Goal: Use online tool/utility: Utilize a website feature to perform a specific function

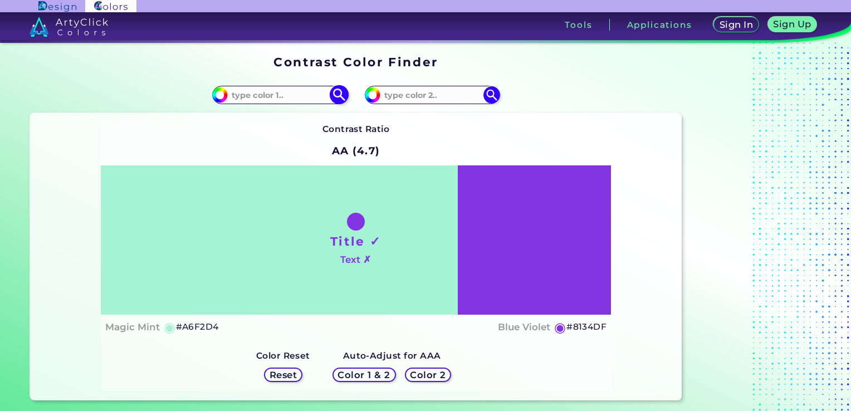
click at [294, 97] on input at bounding box center [280, 94] width 104 height 15
paste input "FFCFBD"
drag, startPoint x: 262, startPoint y: 97, endPoint x: 204, endPoint y: 95, distance: 57.4
click at [204, 95] on div "#a6f2d4 FFCFBD" at bounding box center [193, 95] width 326 height 36
paste input "0D207C"
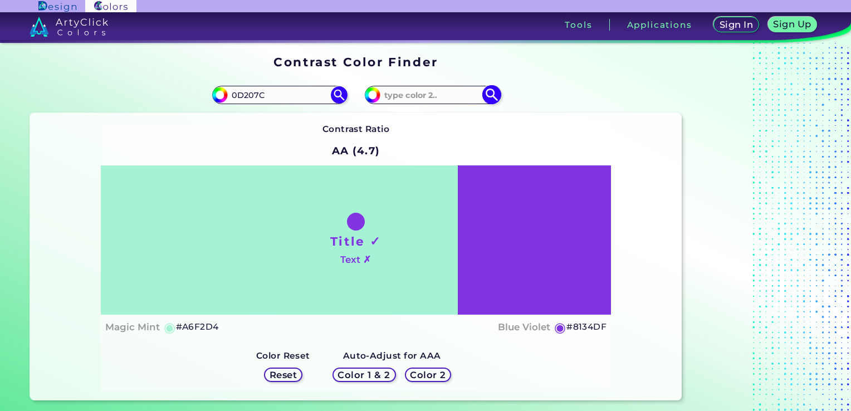
type input "0D207C"
click at [421, 94] on input at bounding box center [433, 94] width 104 height 15
click at [429, 95] on input at bounding box center [433, 94] width 104 height 15
click at [417, 91] on input at bounding box center [433, 94] width 104 height 15
paste input "C84215"
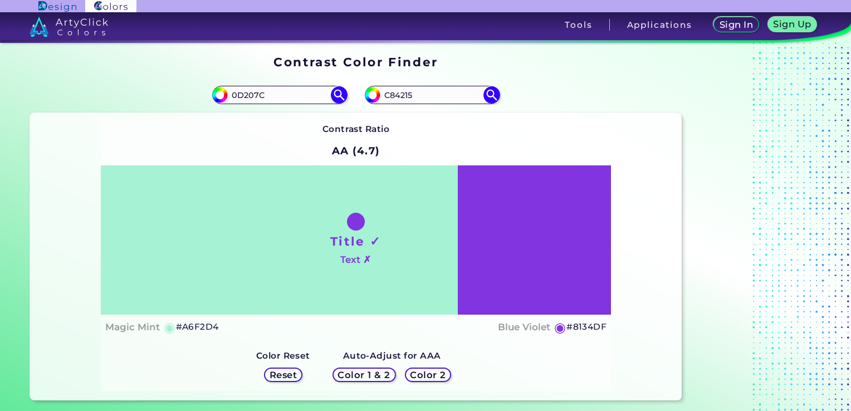
type input "C84215"
click at [542, 88] on div "#8134df C84215" at bounding box center [519, 95] width 326 height 36
click at [290, 371] on h5 "Reset" at bounding box center [283, 375] width 28 height 9
click at [285, 374] on h5 "Reset" at bounding box center [283, 375] width 25 height 8
click at [311, 240] on div "Title ✓ Text ✗" at bounding box center [356, 239] width 511 height 149
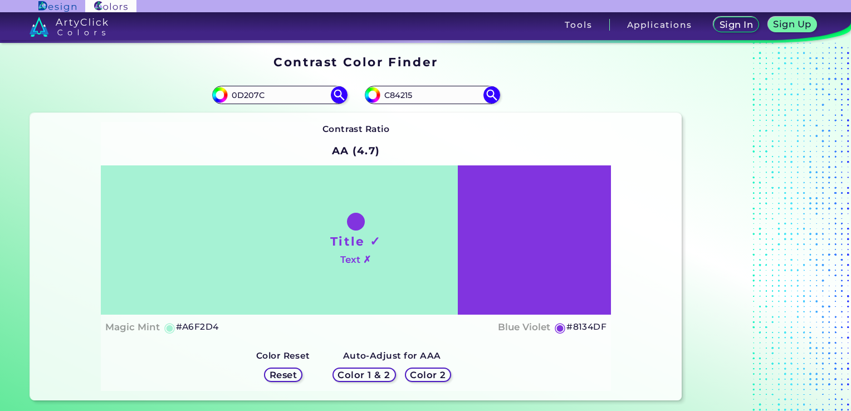
click at [368, 373] on h5 "Color 1 & 2" at bounding box center [364, 375] width 55 height 9
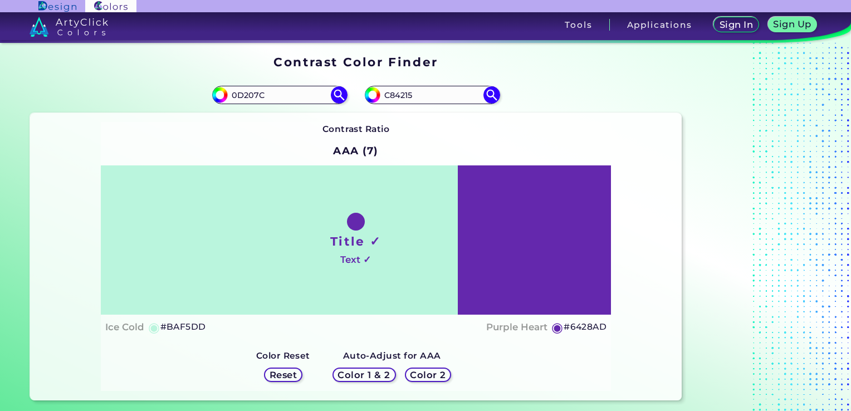
click at [368, 373] on h5 "Color 1 & 2" at bounding box center [364, 375] width 49 height 8
click at [411, 371] on h5 "Color 2" at bounding box center [428, 375] width 35 height 9
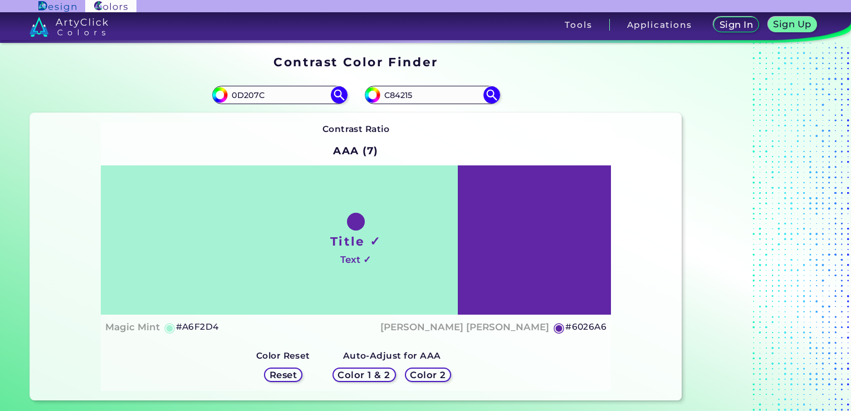
click at [352, 378] on h5 "Color 1 & 2" at bounding box center [364, 375] width 50 height 8
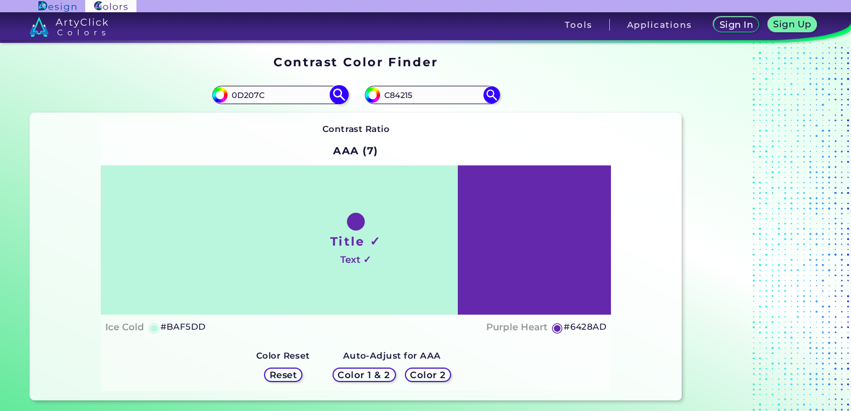
click at [342, 96] on img at bounding box center [339, 95] width 20 height 20
type input "#0d207c"
type input "#0D207C"
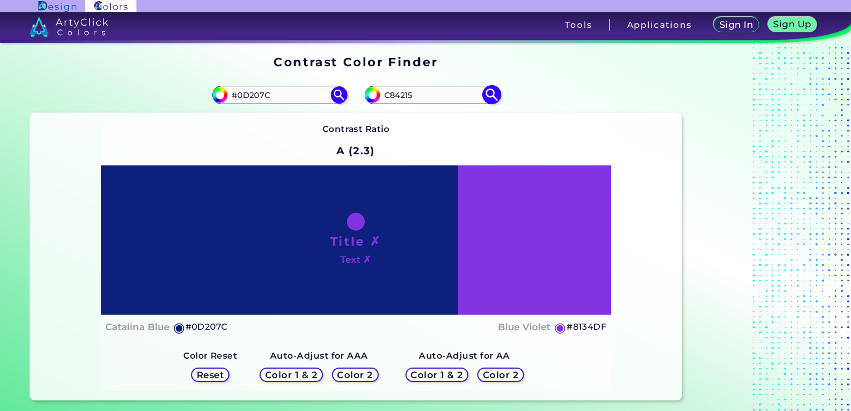
click at [493, 95] on img at bounding box center [492, 95] width 20 height 20
type input "#c84215"
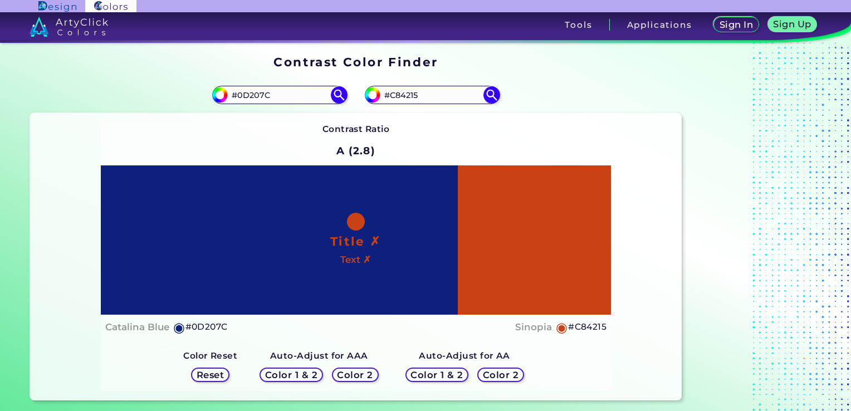
click at [217, 374] on h5 "Reset" at bounding box center [210, 375] width 29 height 9
click at [220, 373] on h5 "Reset" at bounding box center [210, 375] width 29 height 9
click at [350, 374] on h5 "Color 2" at bounding box center [355, 375] width 36 height 9
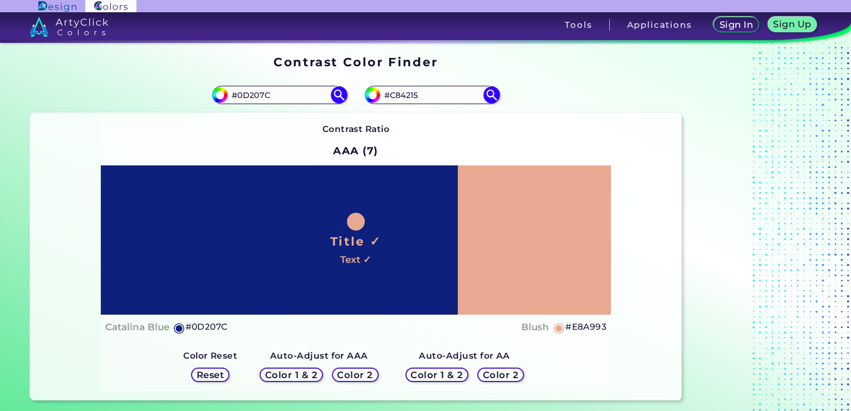
drag, startPoint x: 426, startPoint y: 99, endPoint x: 312, endPoint y: 11, distance: 144.1
click at [426, 99] on input "#C84215" at bounding box center [433, 94] width 104 height 15
drag, startPoint x: 435, startPoint y: 90, endPoint x: 381, endPoint y: 96, distance: 54.9
click at [381, 96] on div "#c84215 #C84215" at bounding box center [432, 95] width 135 height 18
paste input "FFCFBD"
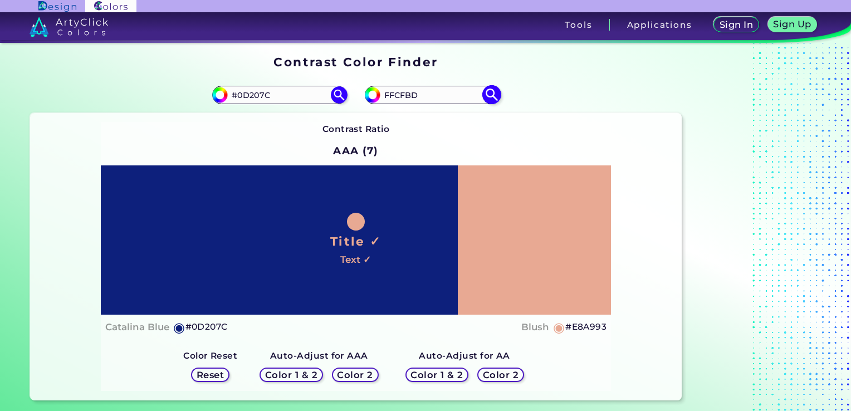
type input "FFCFBD"
click at [488, 97] on img at bounding box center [492, 95] width 20 height 20
type input "#ffcfbd"
type input "#FFCFBD"
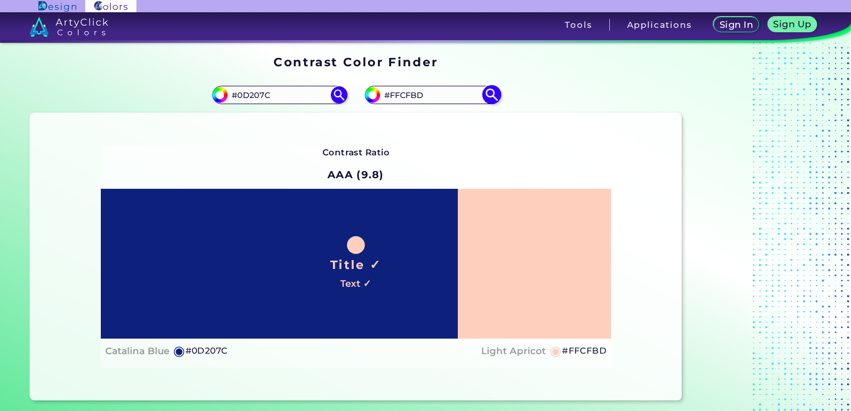
drag, startPoint x: 392, startPoint y: 96, endPoint x: 383, endPoint y: 99, distance: 9.3
click at [393, 97] on input "#FFCFBD" at bounding box center [433, 94] width 104 height 15
click at [365, 99] on img at bounding box center [372, 94] width 17 height 17
click at [372, 99] on input "#ffcfbd" at bounding box center [371, 93] width 14 height 14
type input "#ffd2c2"
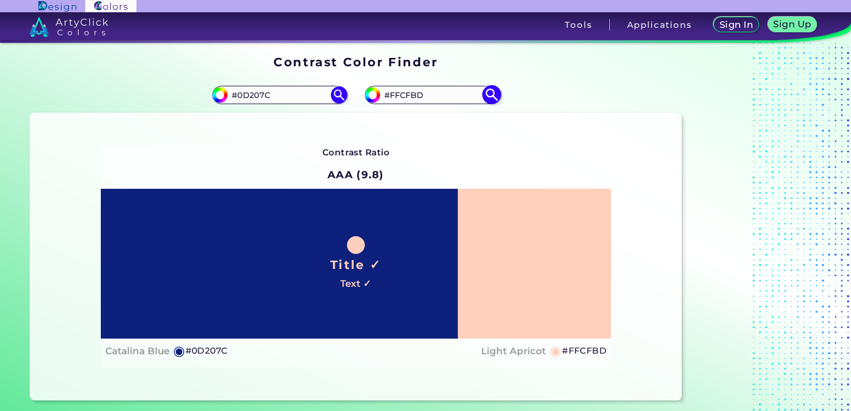
type input "#FFD2C2"
type input "#ffcebd"
type input "#FFCEBD"
type input "#ffcbb8"
type input "#FFCBB8"
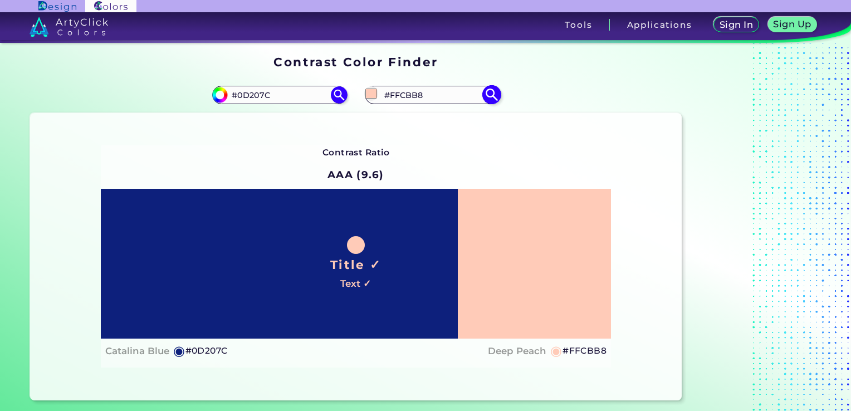
type input "#ffc7b3"
type input "#FFC7B3"
type input "#ffc3ad"
type input "#FFC3AD"
type input "#fdc4af"
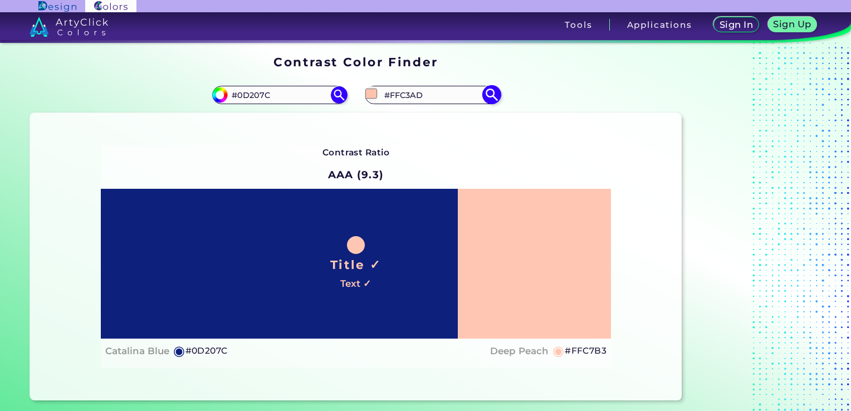
type input "#FDC4AF"
type input "#fdc0aa"
type input "#FDC0AA"
type input "#fcc1ab"
type input "#FCC1AB"
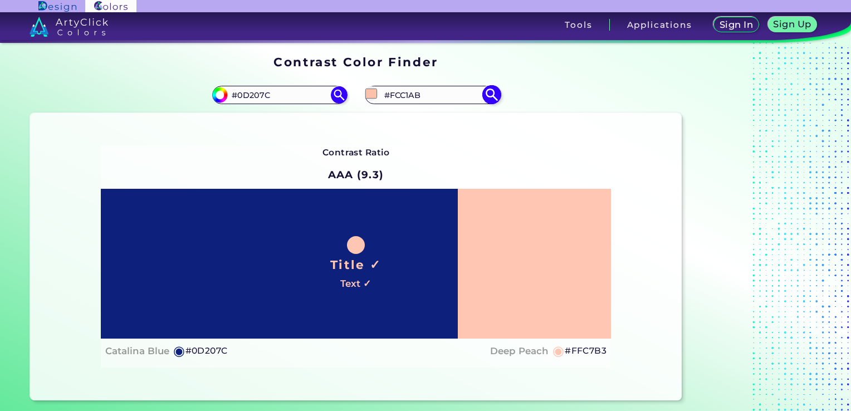
type input "#fdc0aa"
type input "#FDC0AA"
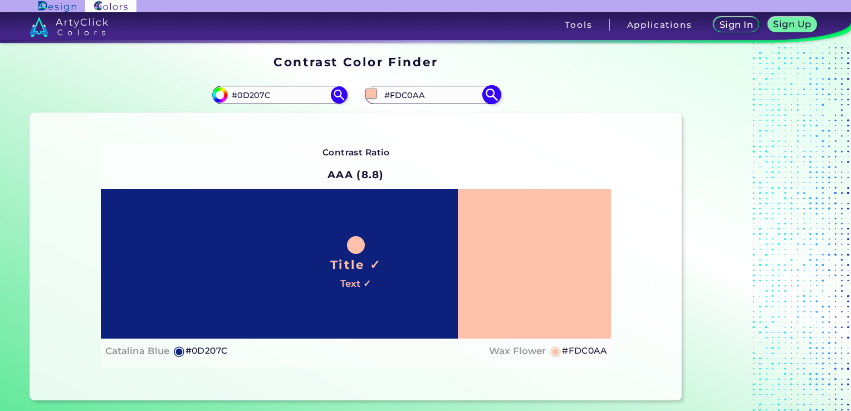
type input "#fcbda6"
type input "#FCBDA6"
type input "#fbbea7"
type input "#FBBEA7"
type input "#f9bba4"
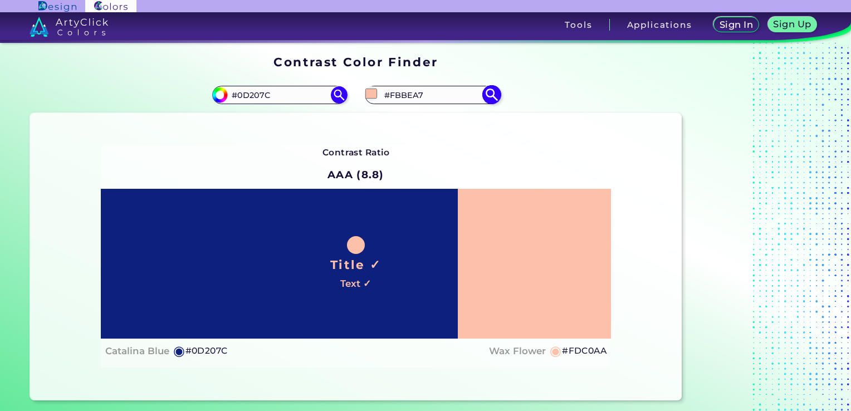
type input "#F9BBA4"
type input "#f5b59e"
type input "#F5B59E"
type input "#f3b29b"
type input "#F3B29B"
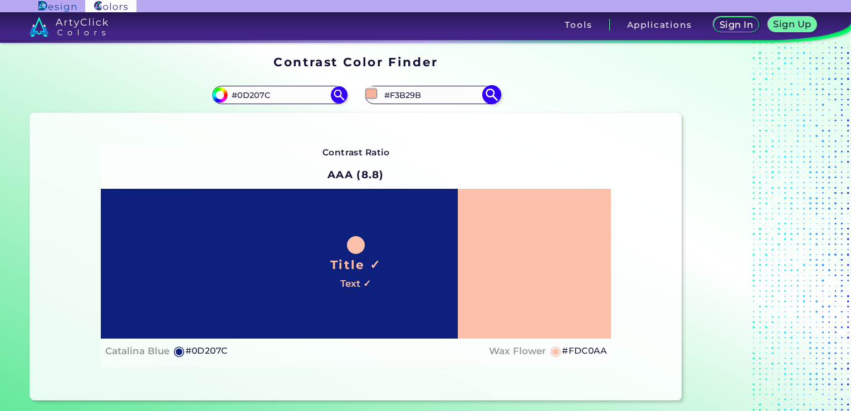
type input "#f2b39c"
type input "#F2B39C"
type input "#eeb19b"
type input "#EEB19B"
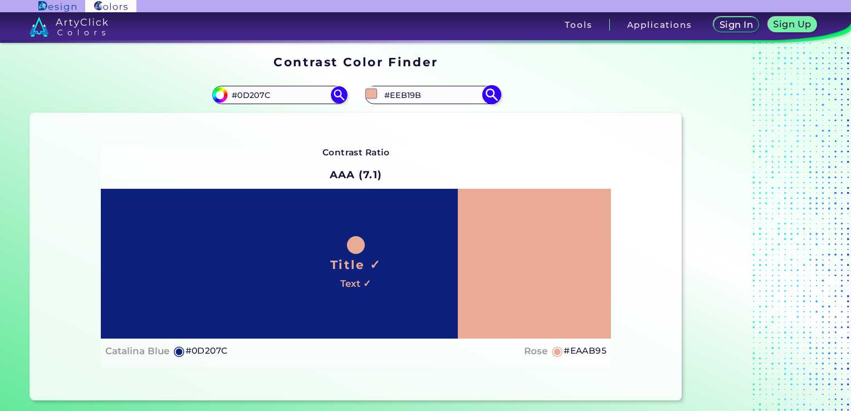
type input "#e5a68f"
type input "#E5A68F"
type input "#e2a48d"
type input "#E2A48D"
type input "#df9e86"
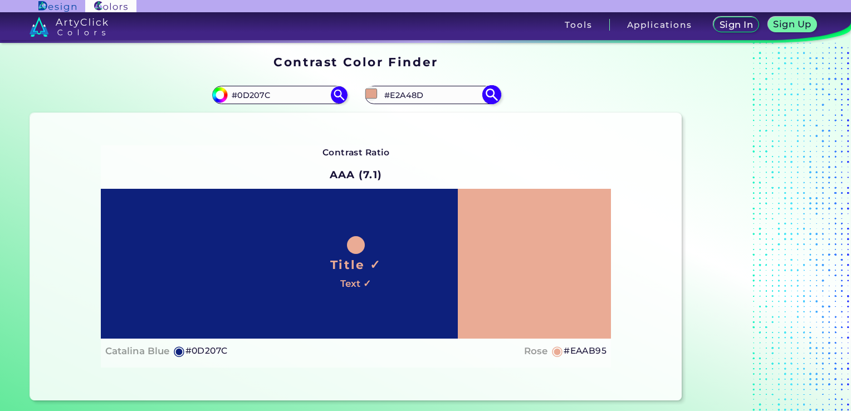
type input "#DF9E86"
type input "#db9880"
type input "#DB9880"
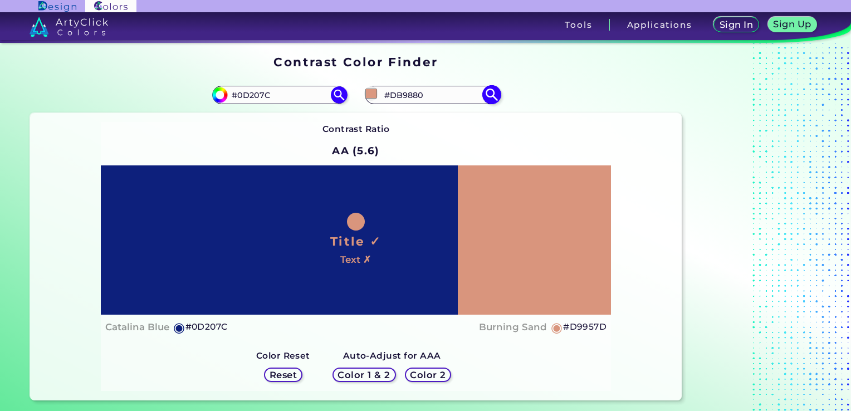
type input "#d78f75"
type input "#D78F75"
type input "#d68c71"
type input "#D68C71"
type input "#d5886d"
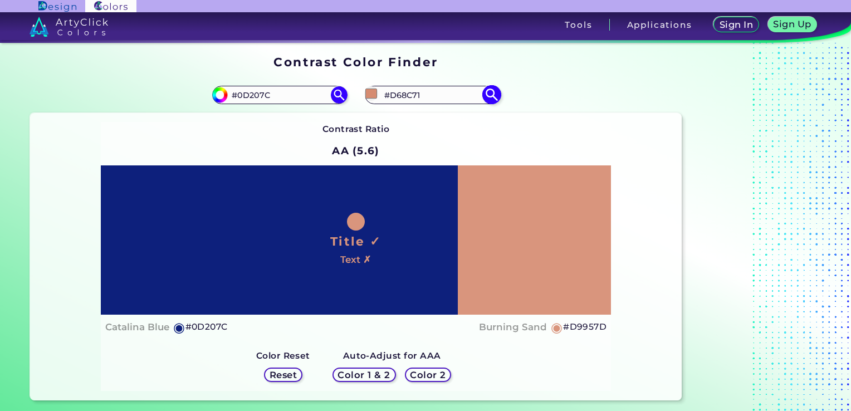
type input "#D5886D"
type input "#d5886c"
type input "#D5886C"
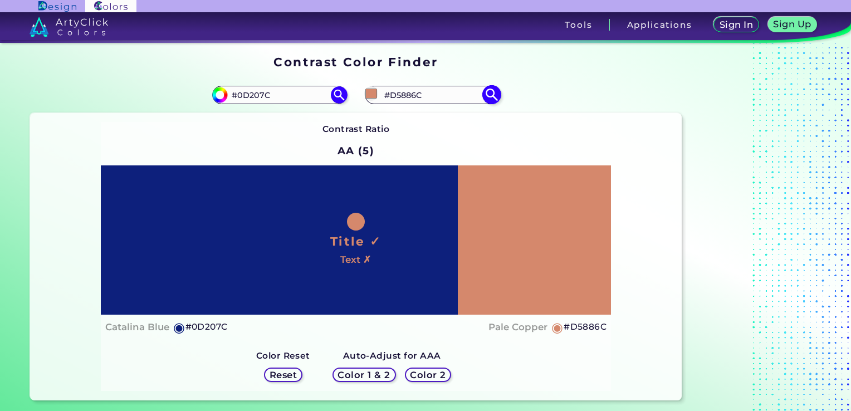
type input "#d48568"
type input "#D48568"
type input "#d7876a"
type input "#D7876A"
type input "#d68466"
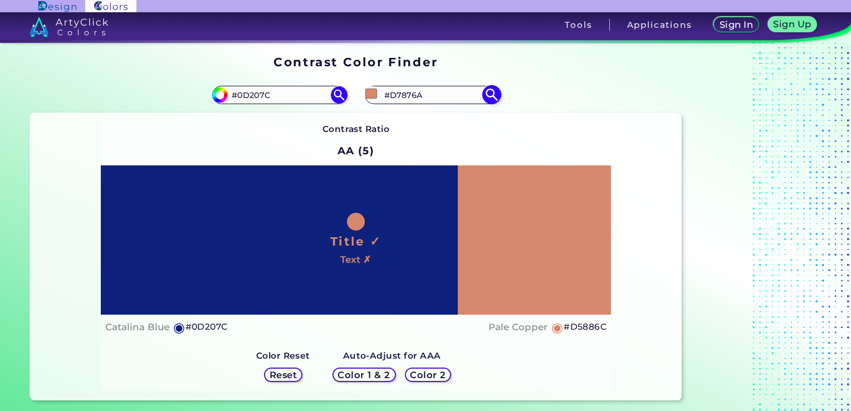
type input "#D68466"
type input "#d78365"
type input "#D78365"
type input "#d98668"
type input "#D98668"
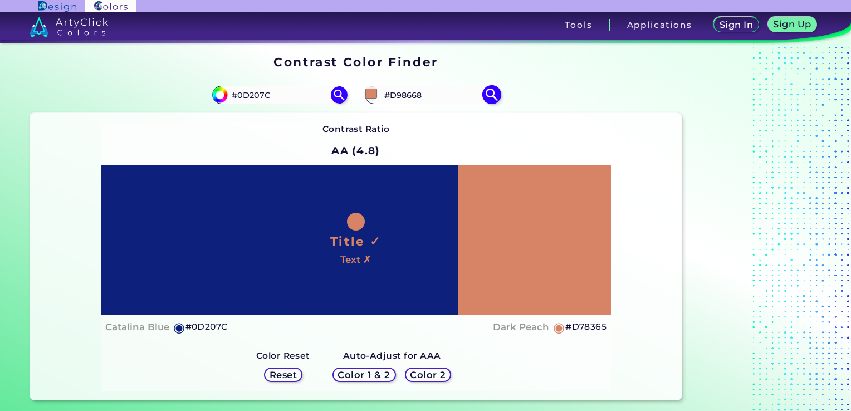
type input "#db8566"
type input "#DB8566"
type input "#dd8869"
type input "#DD8869"
type input "#dd8464"
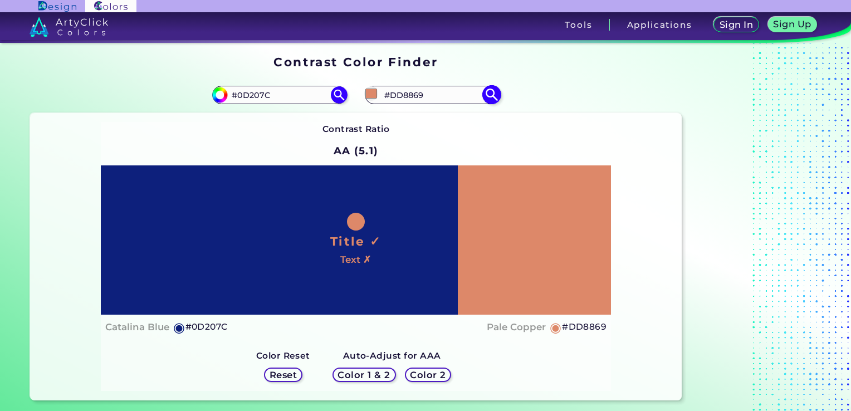
type input "#DD8464"
click at [492, 95] on img at bounding box center [492, 95] width 20 height 20
click at [486, 95] on img at bounding box center [492, 95] width 20 height 20
click at [435, 99] on input "#DD8464" at bounding box center [433, 94] width 104 height 15
click at [367, 95] on input "#dd8464" at bounding box center [371, 93] width 14 height 14
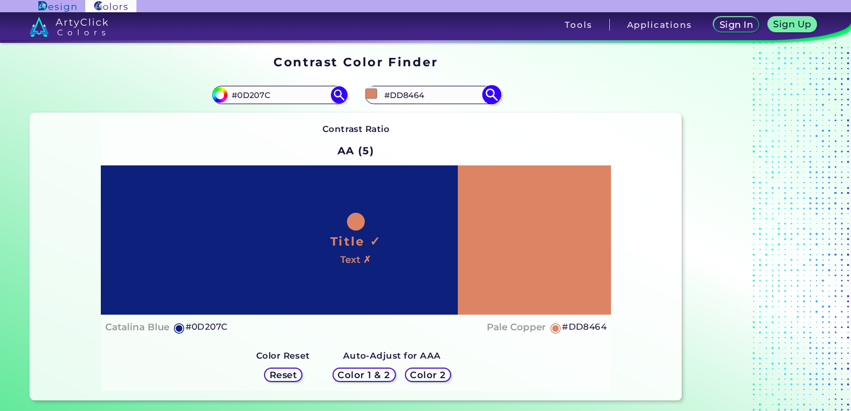
type input "#e18666"
type input "#E18666"
type input "#e28665"
type input "#E28665"
type input "#e18360"
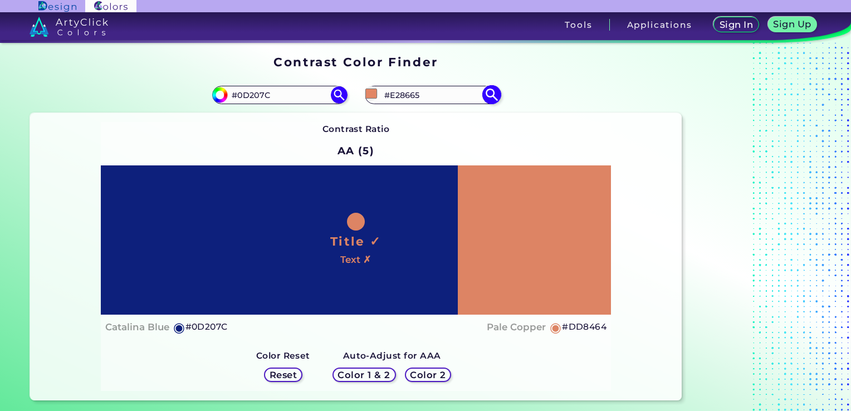
type input "#E18360"
type input "#e28260"
type input "#E28260"
type input "#e17f5b"
type input "#E17F5B"
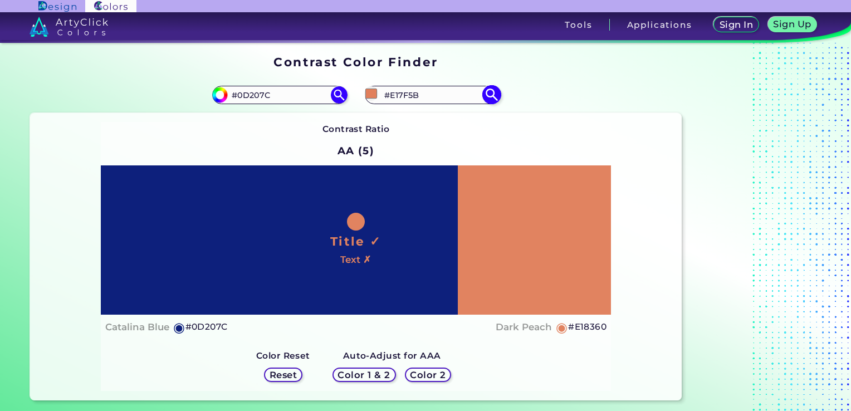
type input "#e07852"
type input "#E07852"
type input "#e1744c"
type input "#E1744C"
type input "#e2734b"
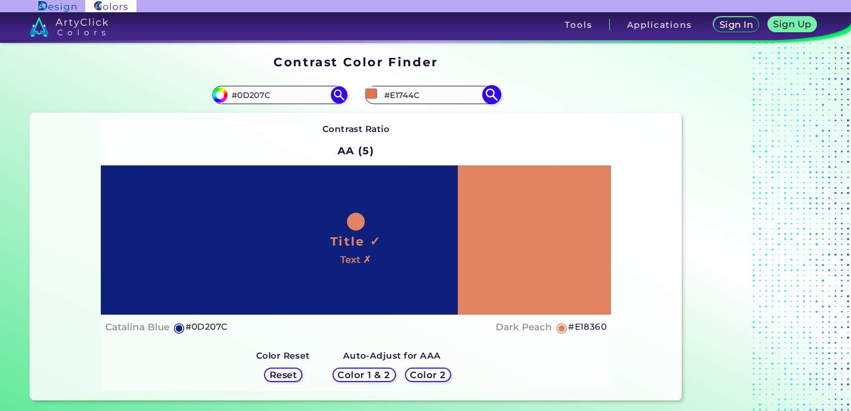
type input "#E2734B"
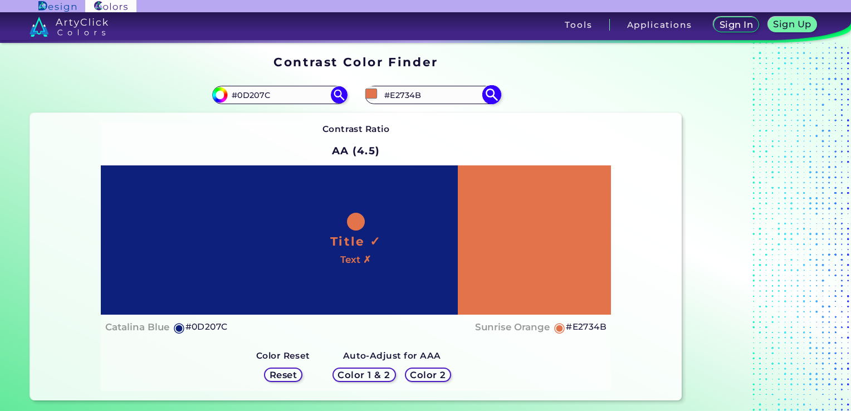
type input "#e6754c"
type input "#E6754C"
type input "#e7754b"
type input "#E7754B"
type input "#e67147"
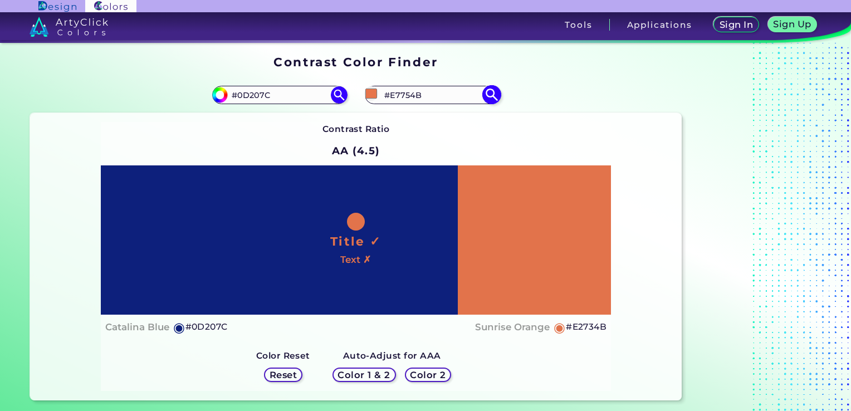
type input "#E67147"
type input "#e46e44"
type input "#E46E44"
type input "#e67147"
type input "#E67147"
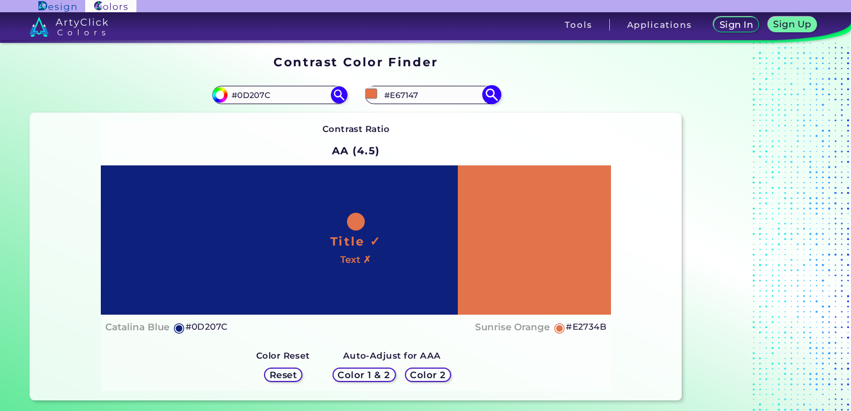
type input "#e56e43"
type input "#E56E43"
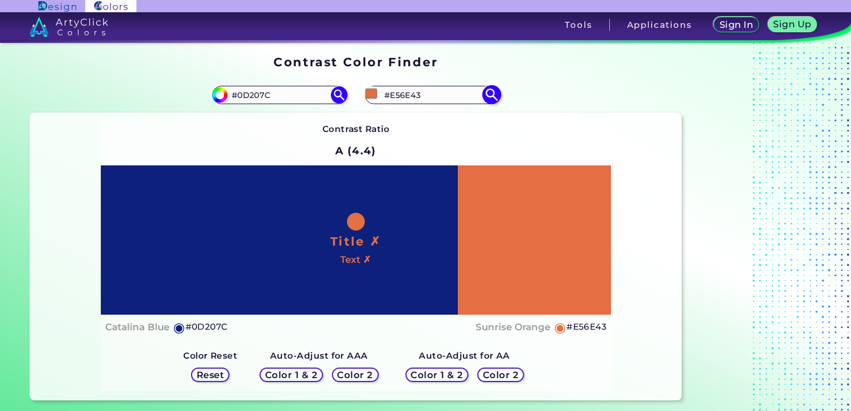
type input "#e66d41"
type input "#E66D41"
type input "#e66a3d"
type input "#E66A3D"
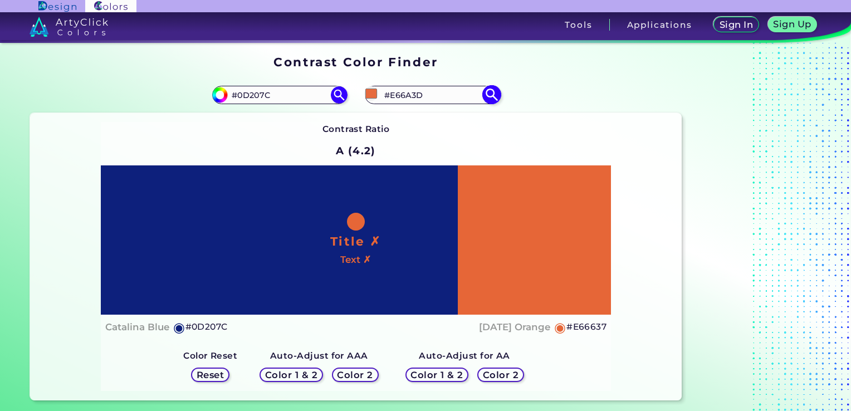
type input "#e66637"
type input "#E66637"
type input "#e66233"
type input "#E66233"
click at [496, 94] on img at bounding box center [492, 95] width 20 height 20
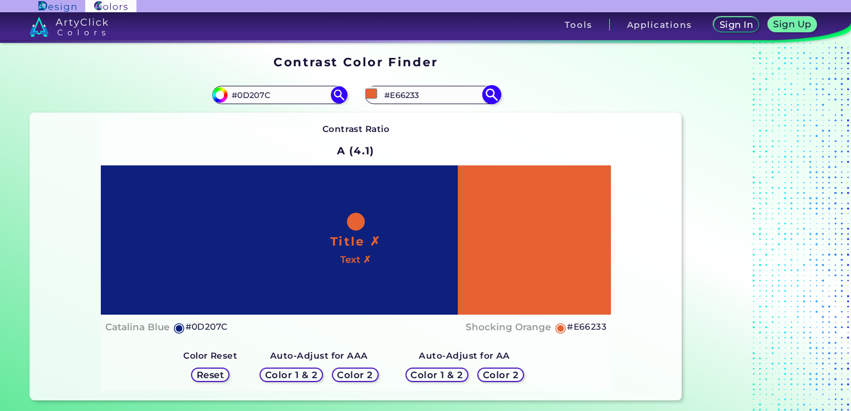
click at [374, 97] on input "#e66233" at bounding box center [371, 93] width 14 height 14
type input "#e96535"
type input "#E96535"
type input "#ed6635"
type input "#ED6635"
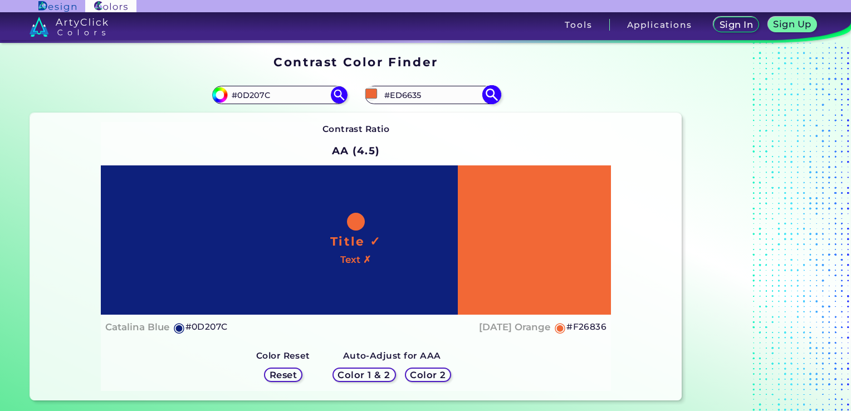
type input "#f56632"
type input "#F56632"
type input "#fb6b37"
type input "#FB6B37"
type input "#fd6a35"
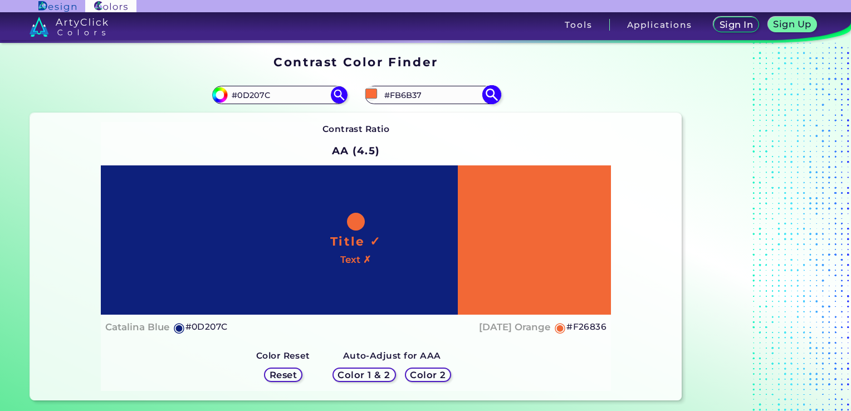
type input "#FD6A35"
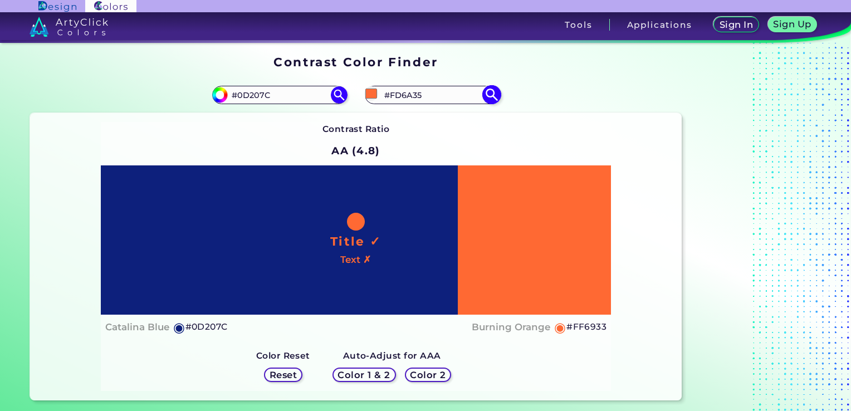
type input "#ff6933"
type input "#FF6933"
type input "#ff662e"
type input "#FF662E"
type input "#fd6730"
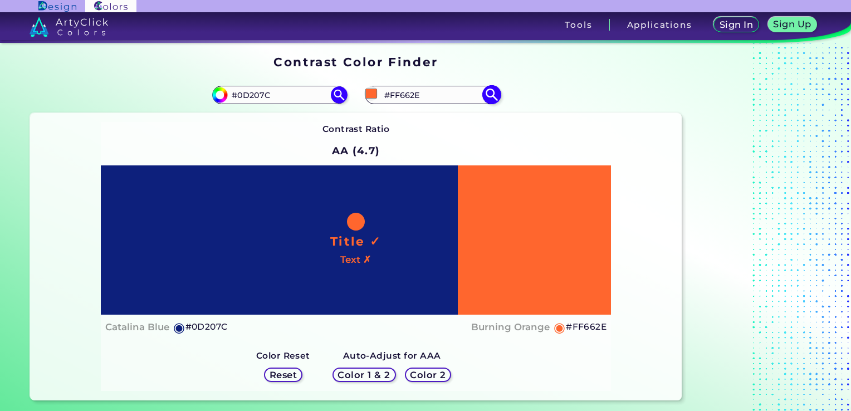
type input "#FD6730"
type input "#fb642d"
type input "#FB642D"
type input "#f8612a"
type input "#F8612A"
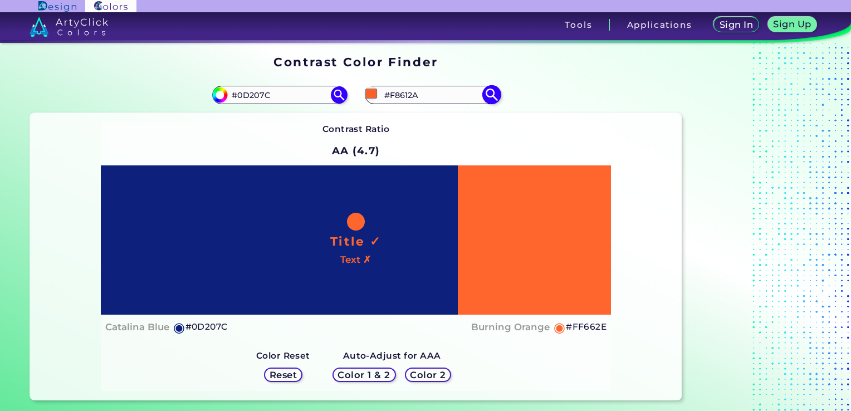
type input "#f7622b"
type input "#F7622B"
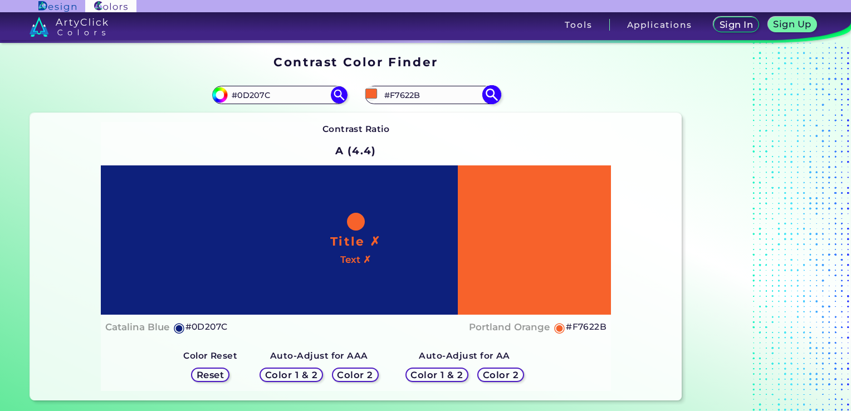
type input "#f55f29"
type input "#F55F29"
type input "#f5632e"
type input "#F5632E"
type input "#f4632f"
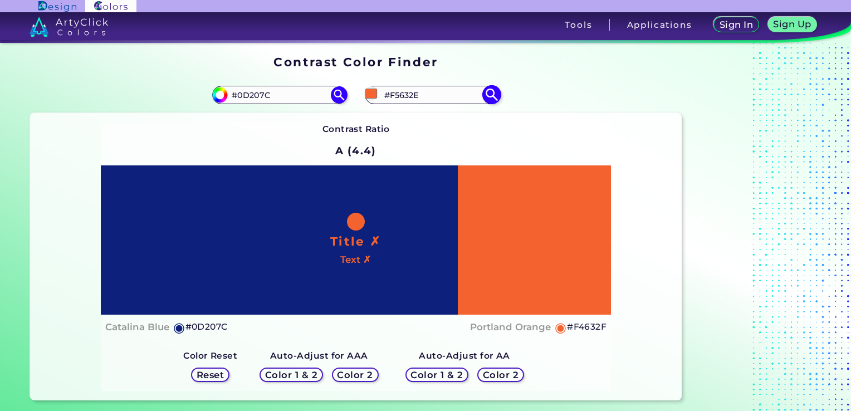
type input "#F4632F"
type input "#f56632"
type input "#F56632"
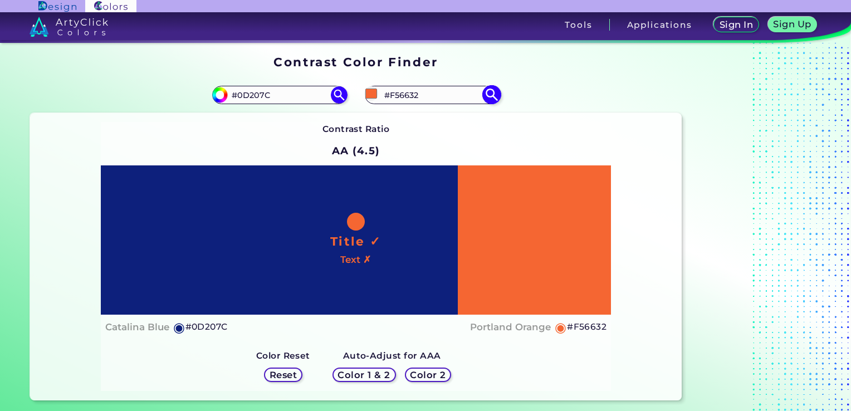
type input "#f66a37"
type input "#F66A37"
type input "#f56b38"
type input "#F56B38"
type input "#f36b39"
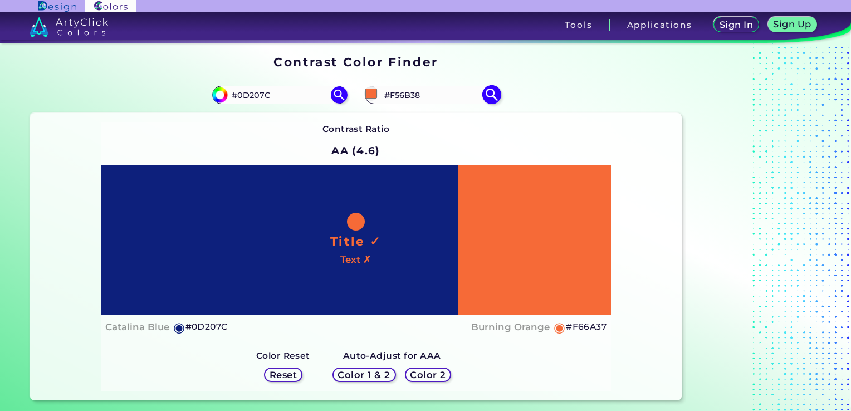
type input "#F36B39"
type input "#f26c3a"
type input "#F26C3A"
type input "#f36f3f"
type input "#F36F3F"
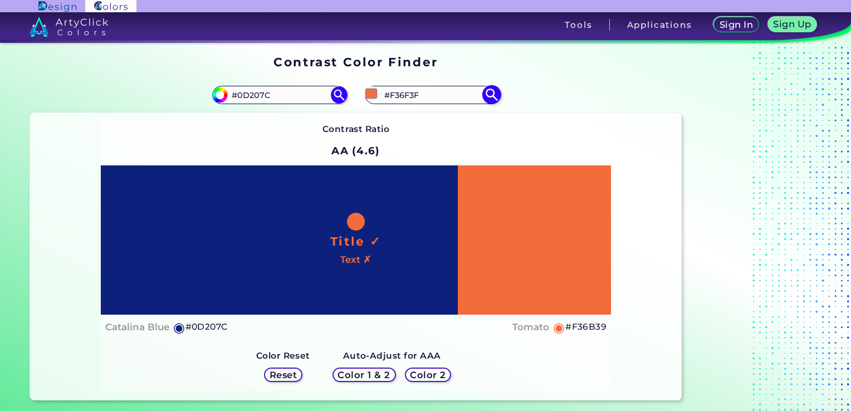
type input "#f37344"
type input "#F37344"
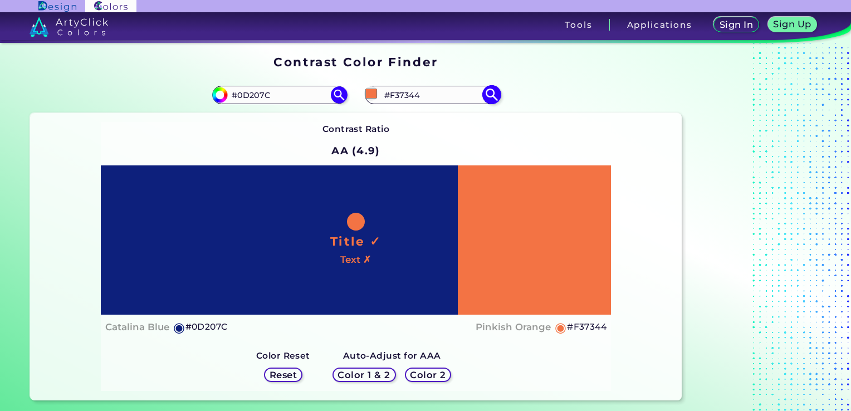
type input "#f17041"
type input "#F17041"
type input "#f27345"
type input "#F27345"
type input "#f07447"
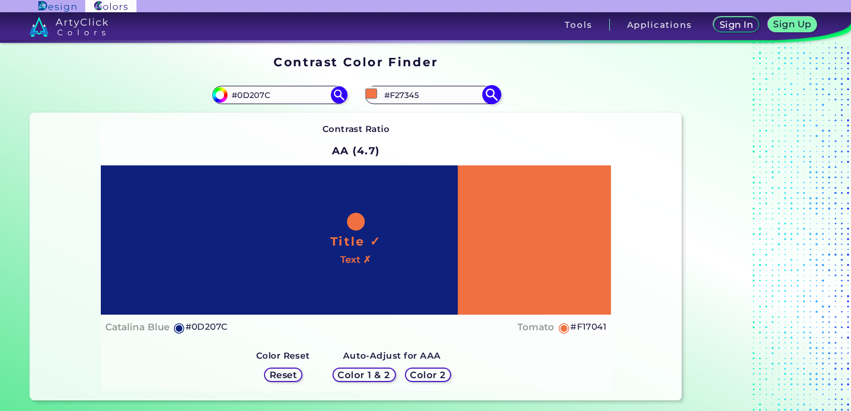
type input "#F07447"
type input "#ed754a"
type input "#ED754A"
type input "#ee7549"
type input "#EE7549"
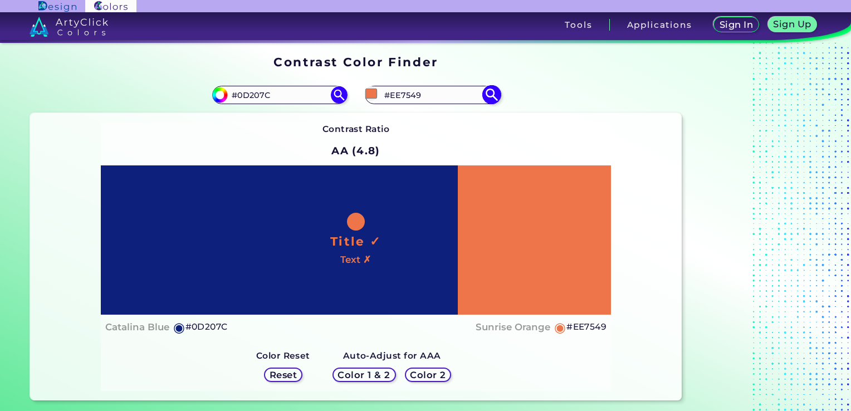
type input "#ef794e"
type input "#EF794E"
type input "#ee794f"
type input "#EE794F"
type input "#ed7950"
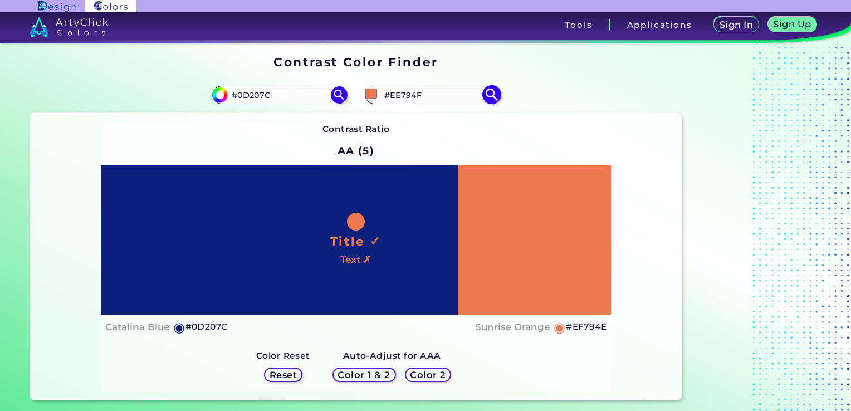
type input "#ED7950"
type input "#ee7d53"
type input "#EE7D53"
type input "#ee8058"
type input "#EE8058"
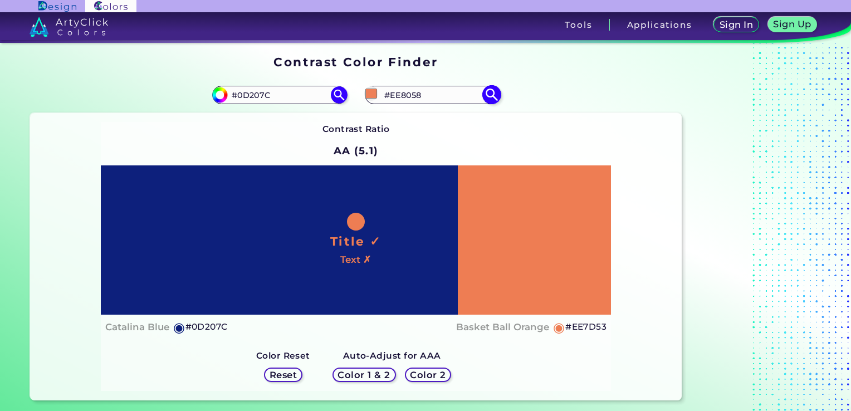
type input "#ed815a"
type input "#ED815A"
type input "#ee845d"
type input "#EE845D"
type input "#ed815a"
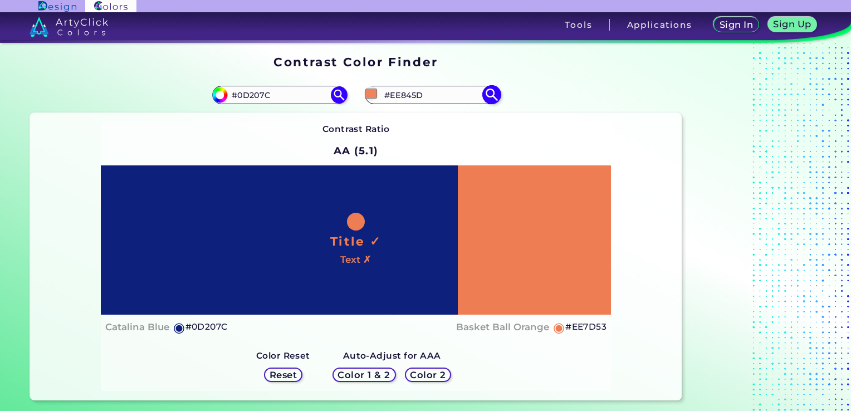
type input "#ED815A"
type input "#ee845d"
type input "#EE845D"
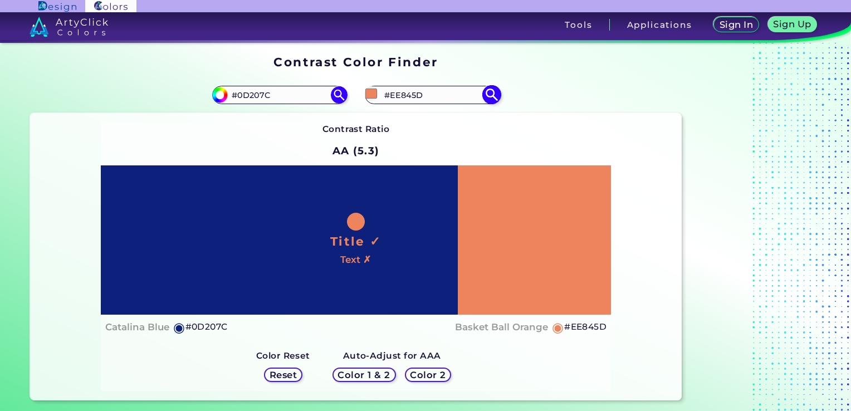
type input "#ef8761"
type input "#EF8761"
type input "#f08b66"
type input "#F08B66"
type input "#f28d69"
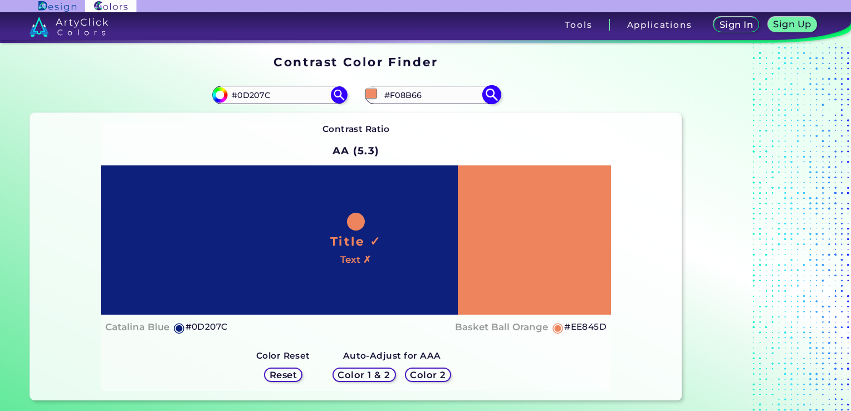
type input "#F28D69"
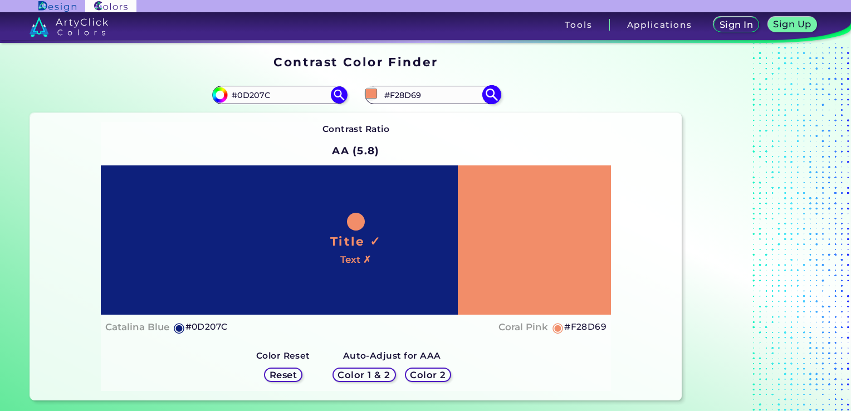
type input "#f3916d"
type input "#F3916D"
type input "#f49471"
type input "#F49471"
type input "#f39572"
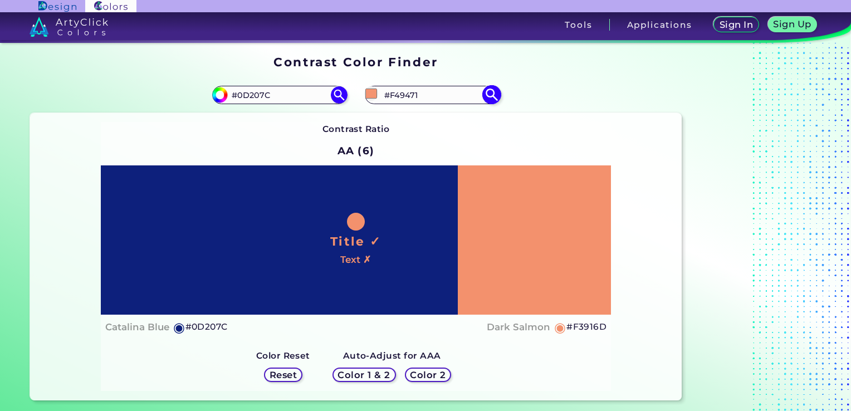
type input "#F39572"
type input "#f39877"
type input "#F39877"
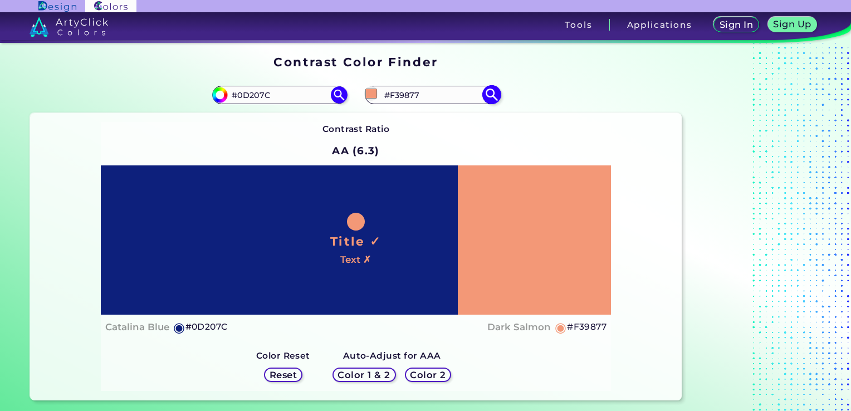
type input "#f39c7c"
type input "#F39C7C"
type input "#f59f7f"
type input "#F59F7F"
type input "#f59f80"
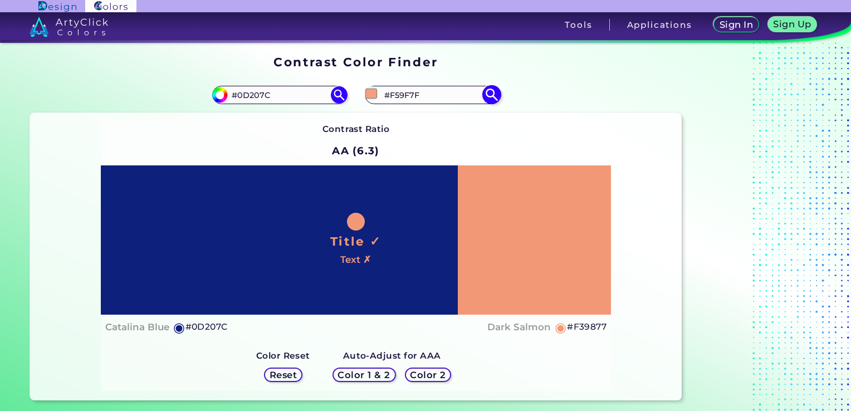
type input "#F59F80"
type input "#f49f80"
type input "#F49F80"
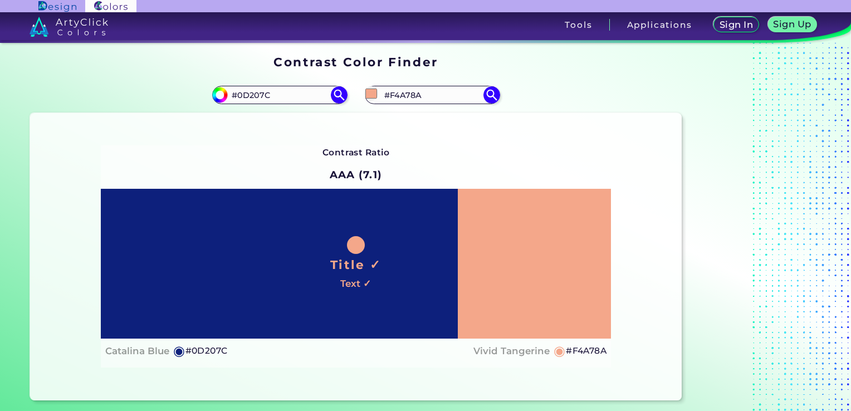
click at [521, 139] on div "Contrast Ratio AAA (7.1) Title ✓ Text ✓ Catalina Blue ◉ #0D207C Vivid Tangerine…" at bounding box center [356, 256] width 652 height 287
click at [430, 95] on input "#F4A78A" at bounding box center [433, 94] width 104 height 15
drag, startPoint x: 419, startPoint y: 97, endPoint x: 378, endPoint y: 97, distance: 41.2
click at [378, 97] on div "#f4a78a #F4A78A" at bounding box center [432, 95] width 135 height 18
paste input "FFCFBD"
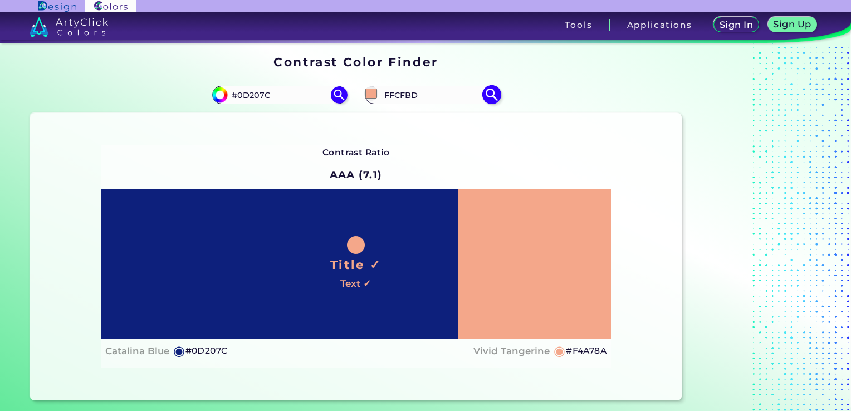
click at [491, 95] on img at bounding box center [492, 95] width 20 height 20
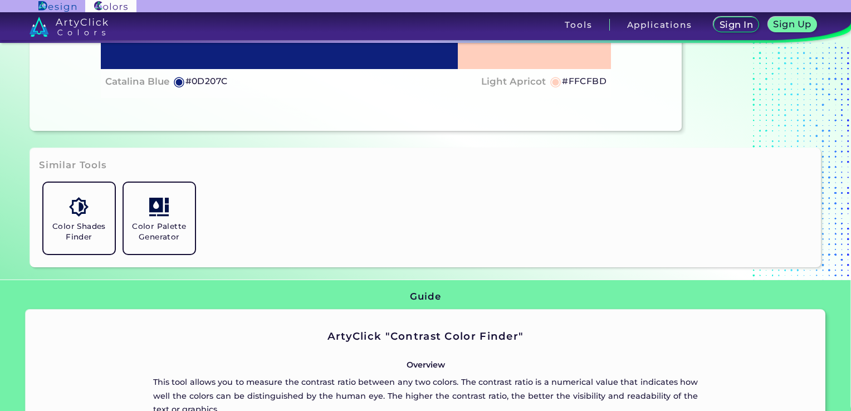
scroll to position [279, 0]
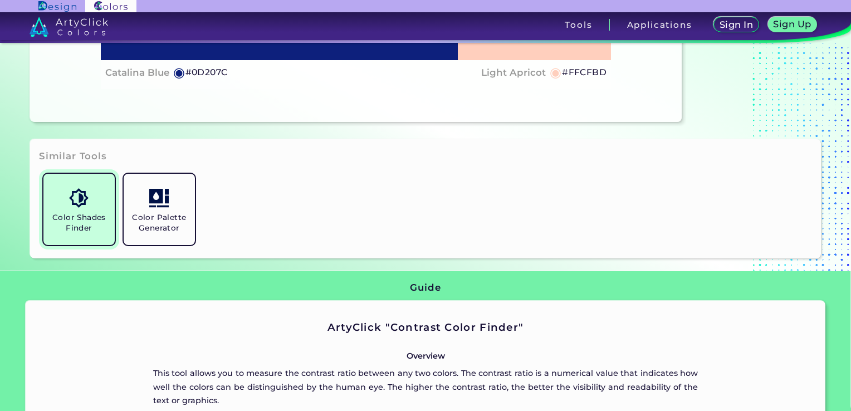
click at [75, 210] on link "Color Shades Finder" at bounding box center [79, 209] width 80 height 80
